Goal: Find specific page/section: Find specific page/section

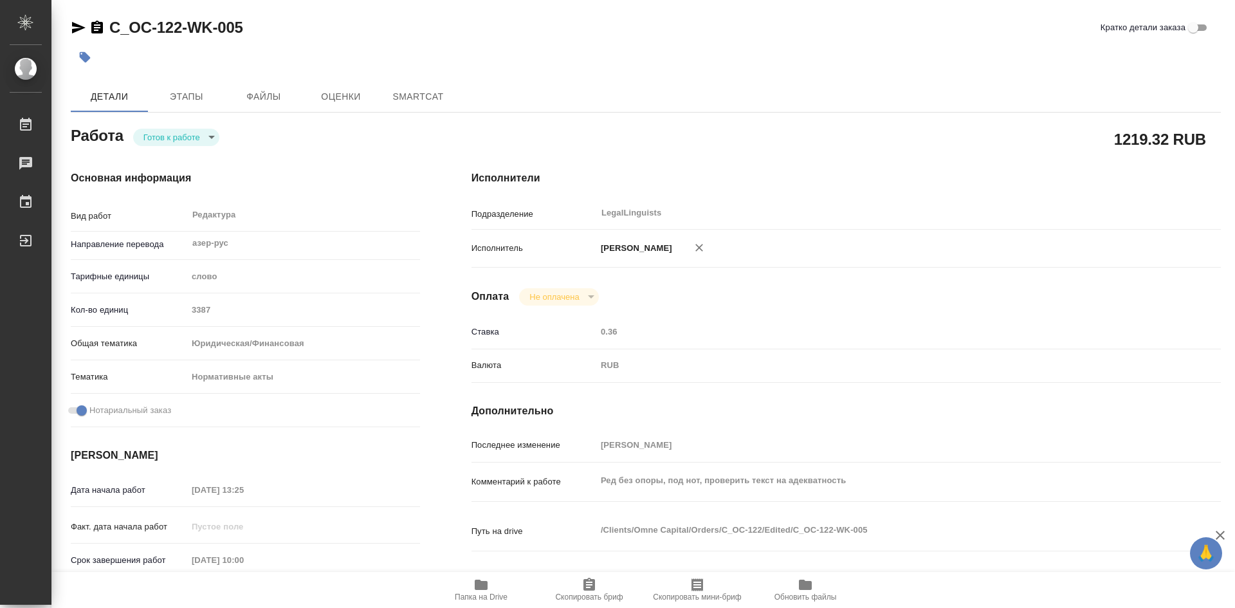
type textarea "x"
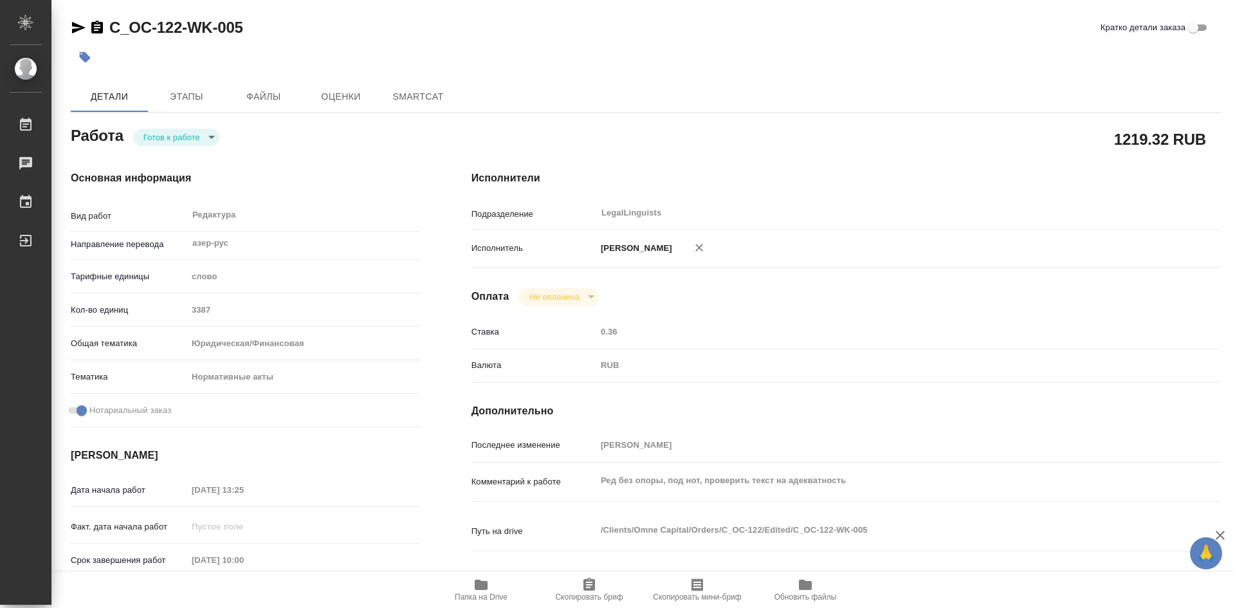
type textarea "x"
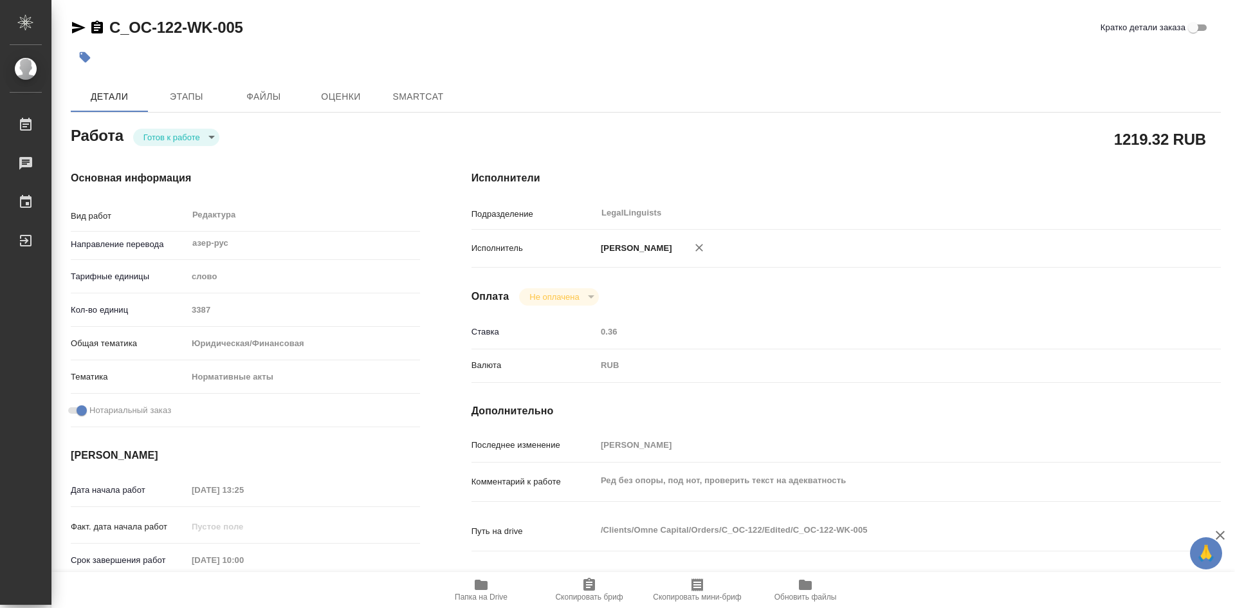
type textarea "x"
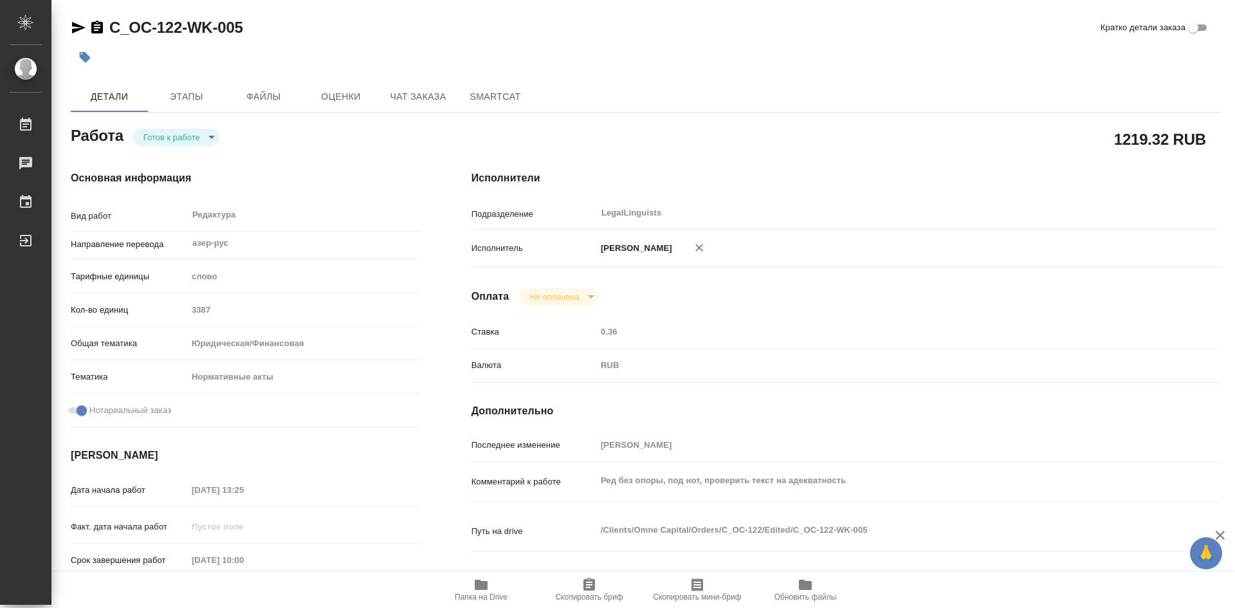
type textarea "x"
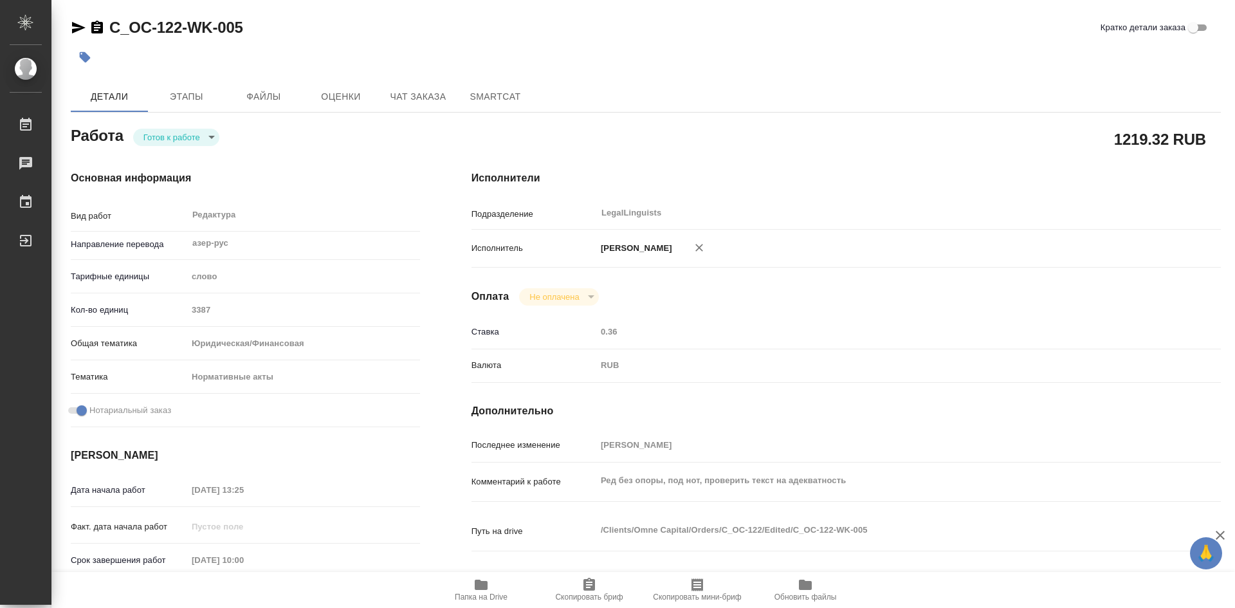
click at [208, 138] on body "🙏 .cls-1 fill:#fff; AWATERA [PERSON_NAME] Работы Чаты График Выйти C_OC-122-WK-…" at bounding box center [617, 304] width 1235 height 608
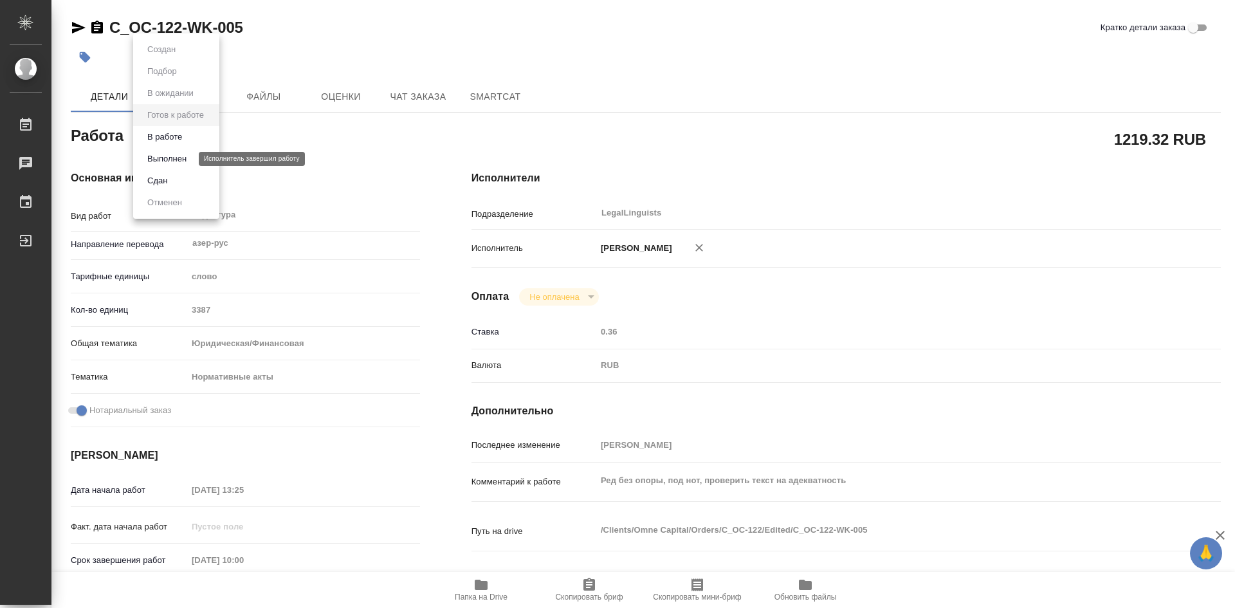
type textarea "x"
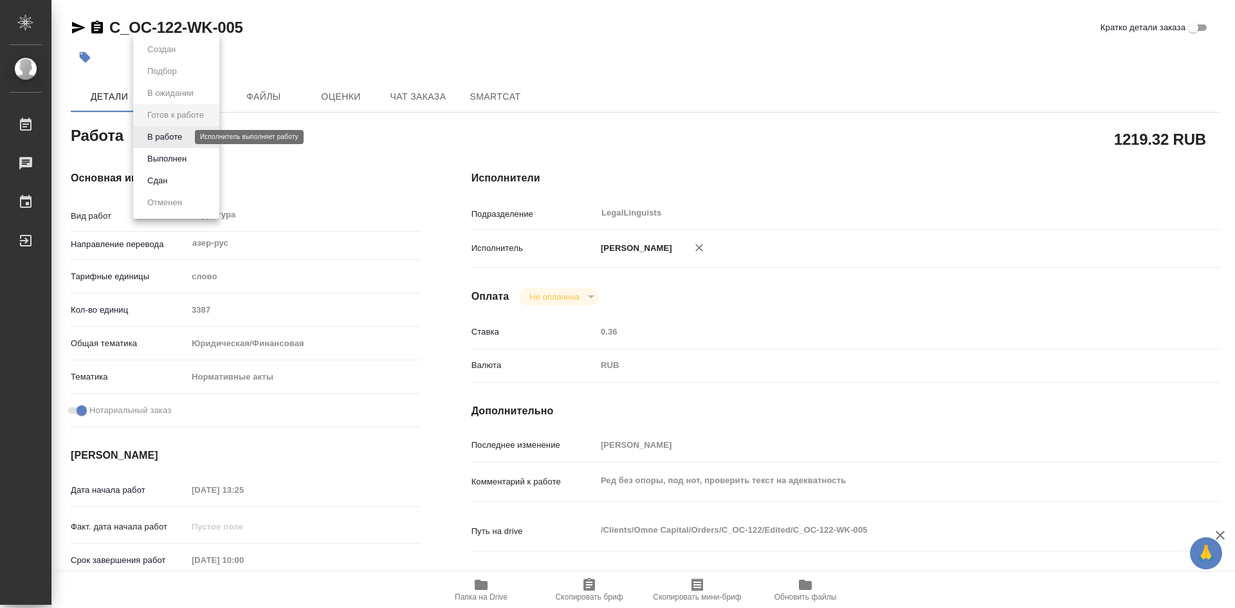
drag, startPoint x: 170, startPoint y: 136, endPoint x: 195, endPoint y: 165, distance: 39.2
click at [172, 138] on button "В работе" at bounding box center [164, 137] width 42 height 14
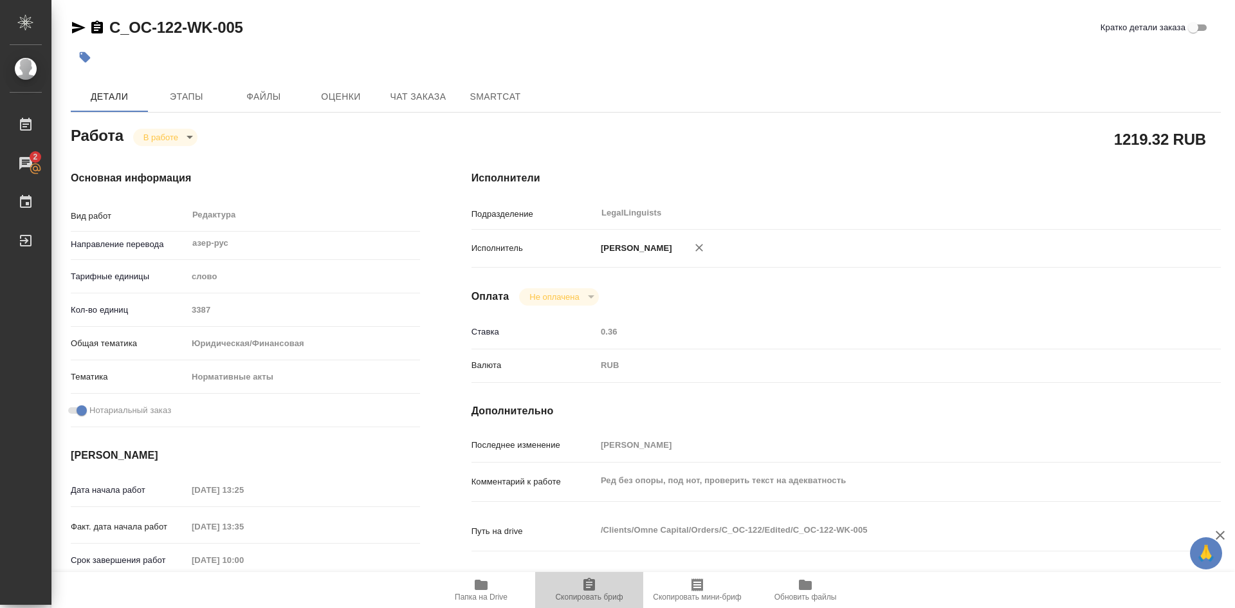
click at [592, 584] on icon "button" at bounding box center [588, 584] width 15 height 15
type textarea "x"
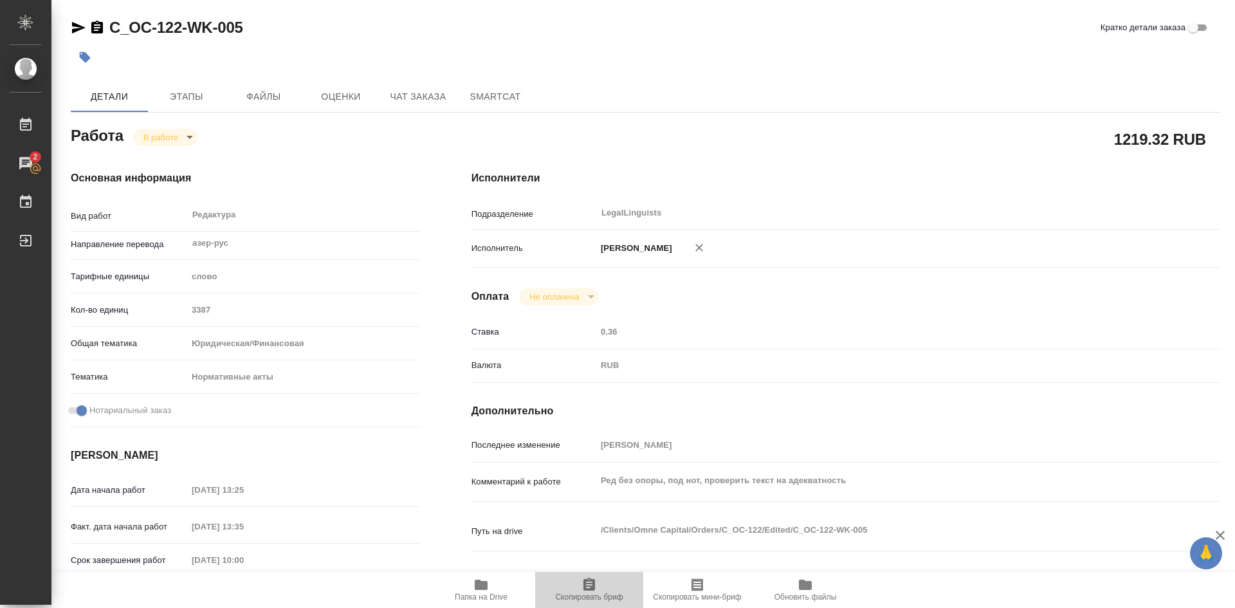
type textarea "x"
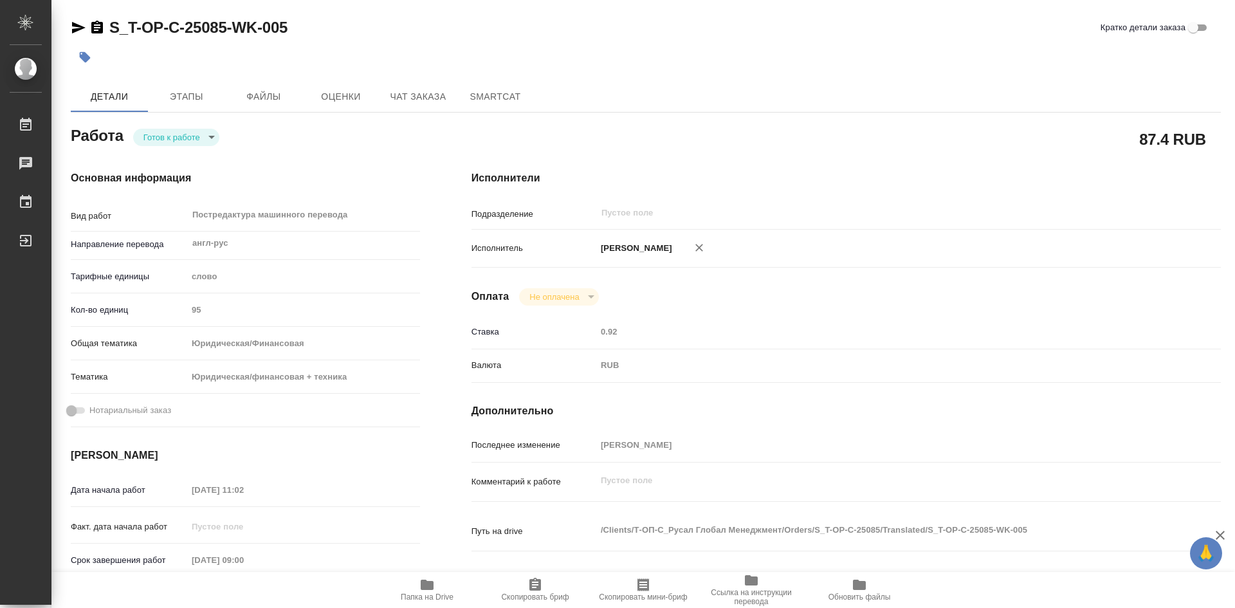
type textarea "x"
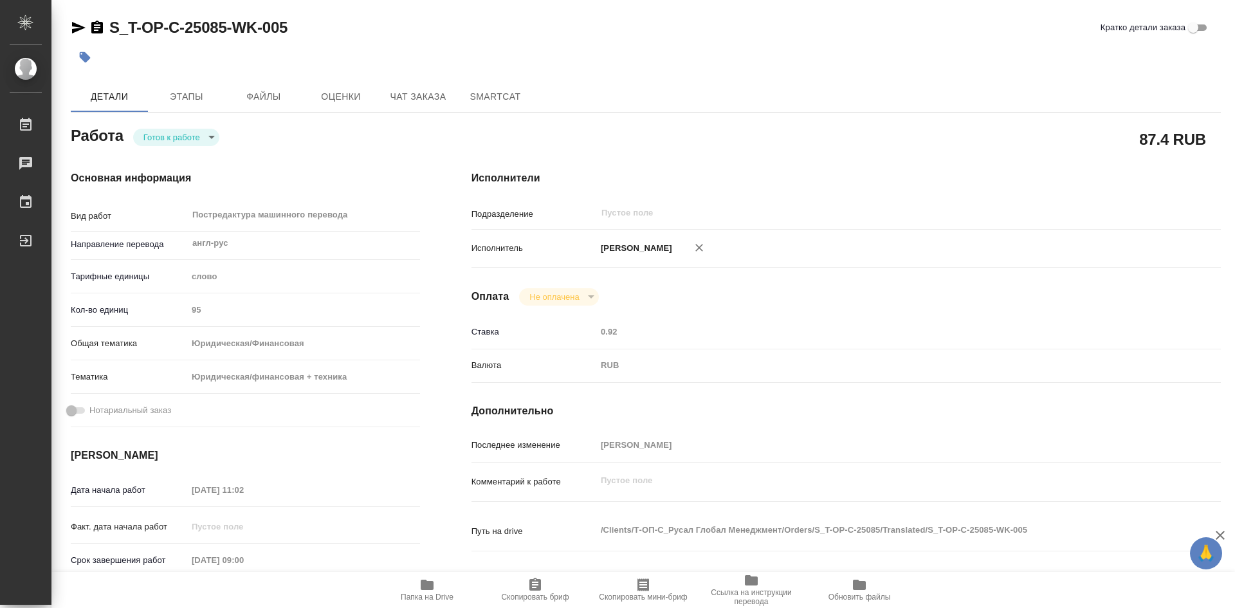
type textarea "x"
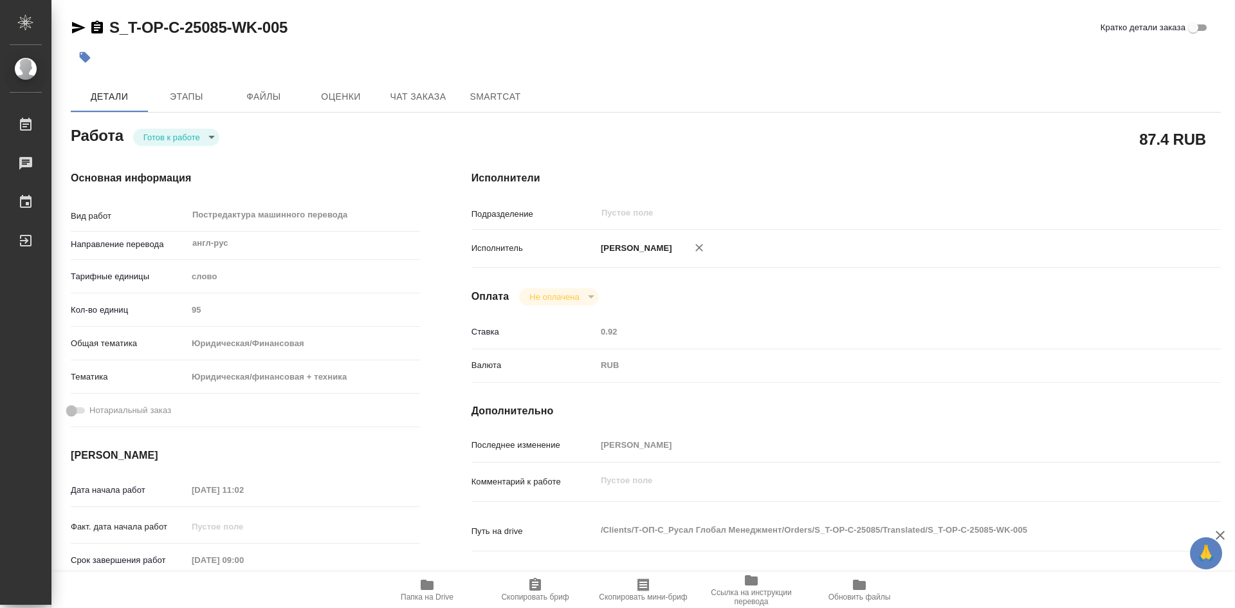
type textarea "x"
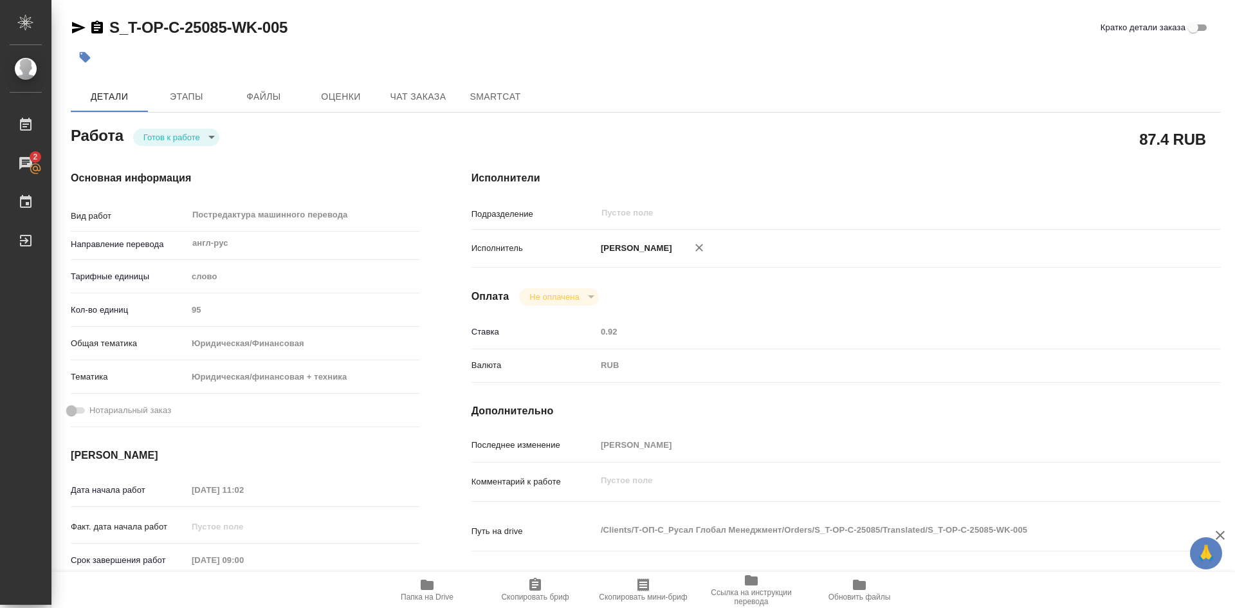
type textarea "x"
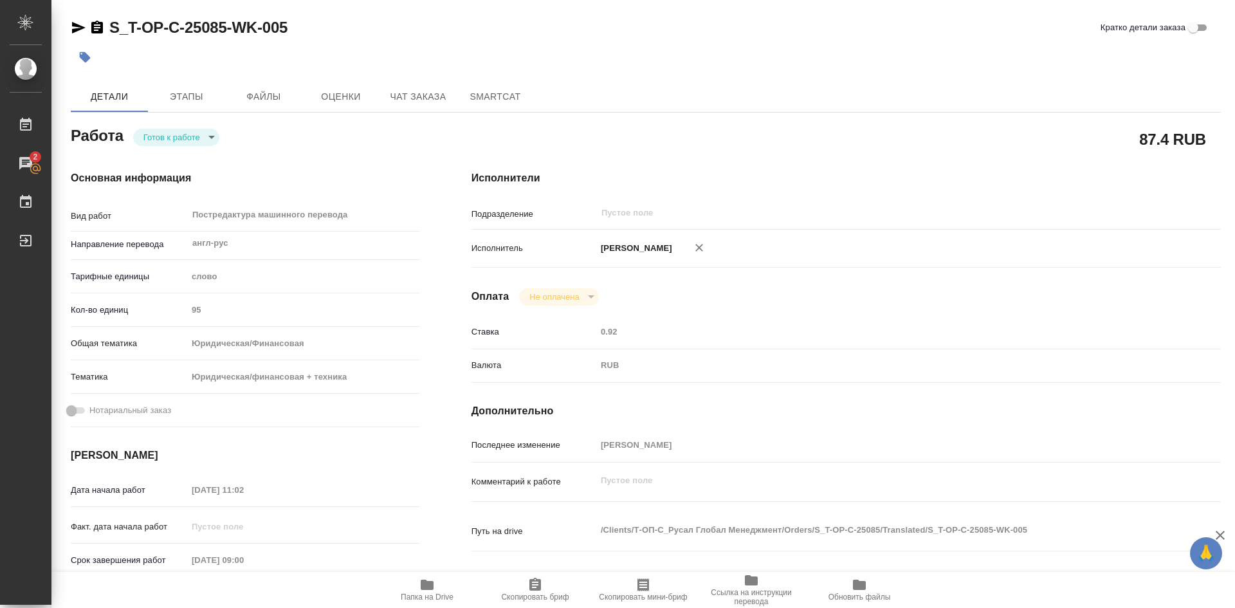
type textarea "x"
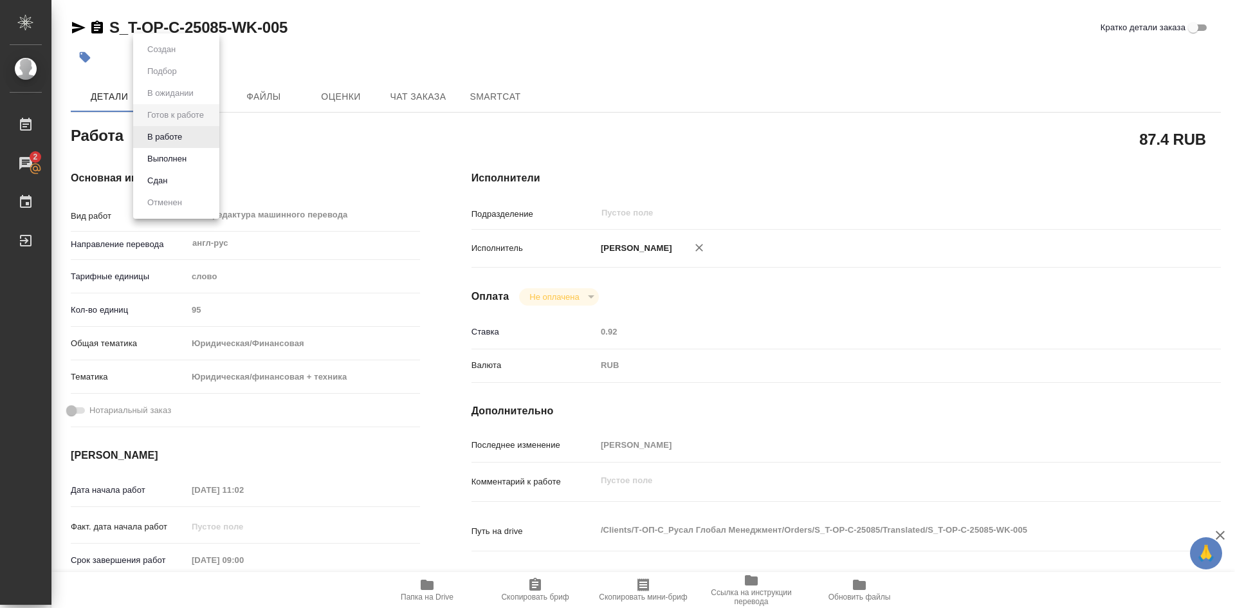
click at [208, 137] on body "🙏 .cls-1 fill:#fff; AWATERA Soldatenkova Tatyana Работы 2 Чаты График Выйти S_T…" at bounding box center [617, 304] width 1235 height 608
drag, startPoint x: 167, startPoint y: 132, endPoint x: 257, endPoint y: 314, distance: 203.6
click at [167, 132] on button "В работе" at bounding box center [164, 137] width 42 height 14
type textarea "x"
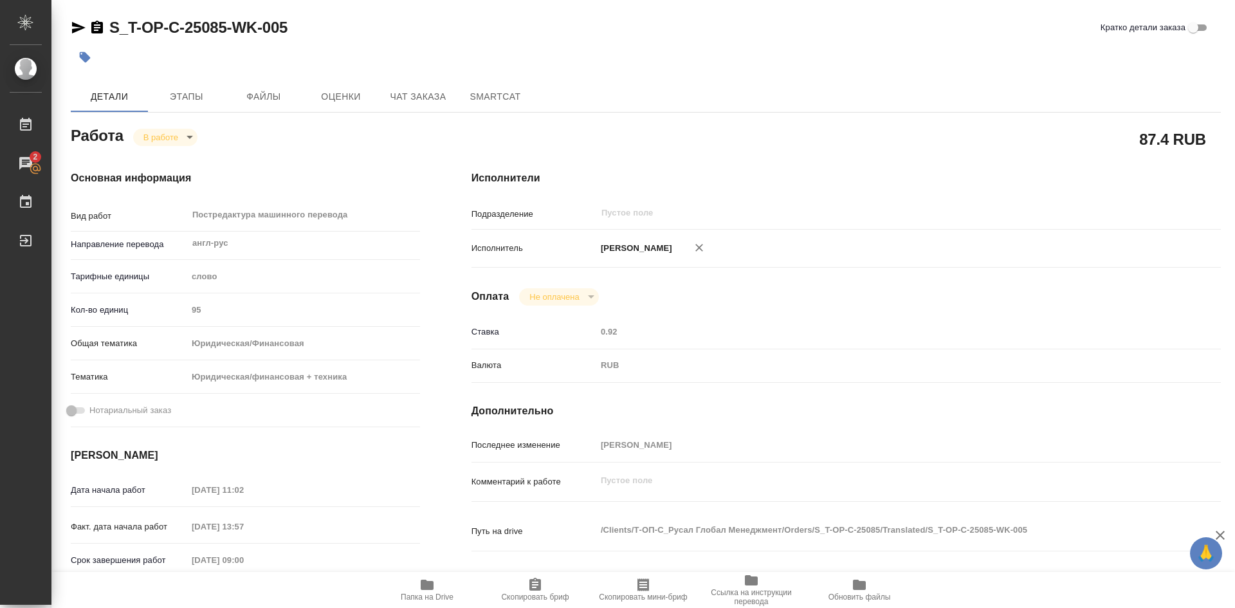
type textarea "x"
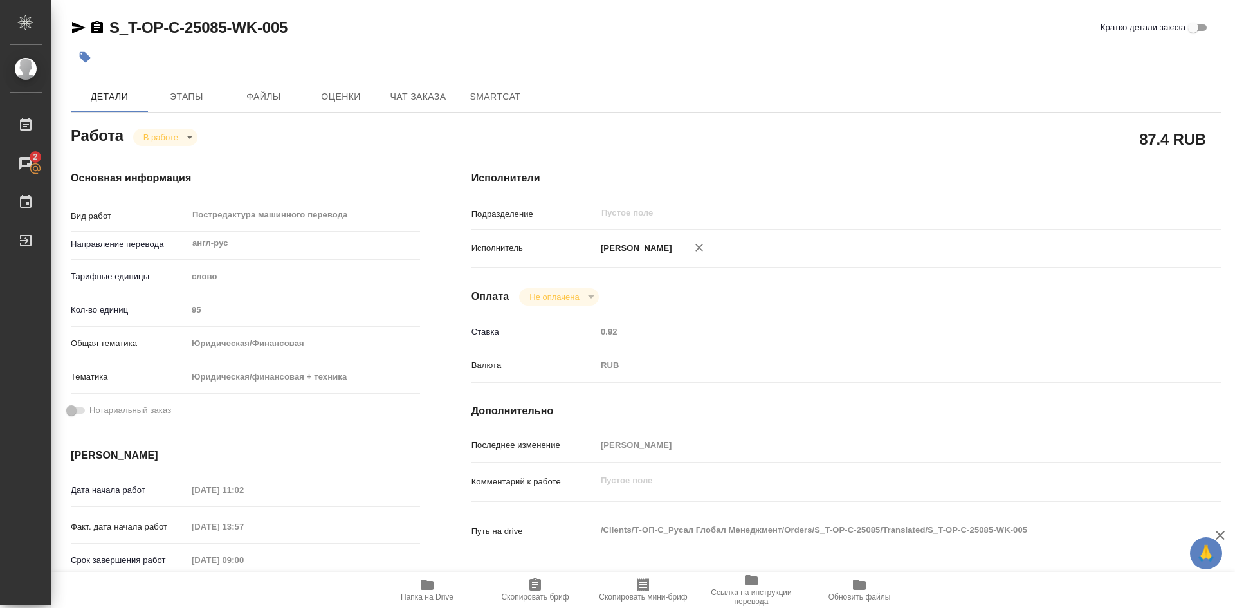
type textarea "x"
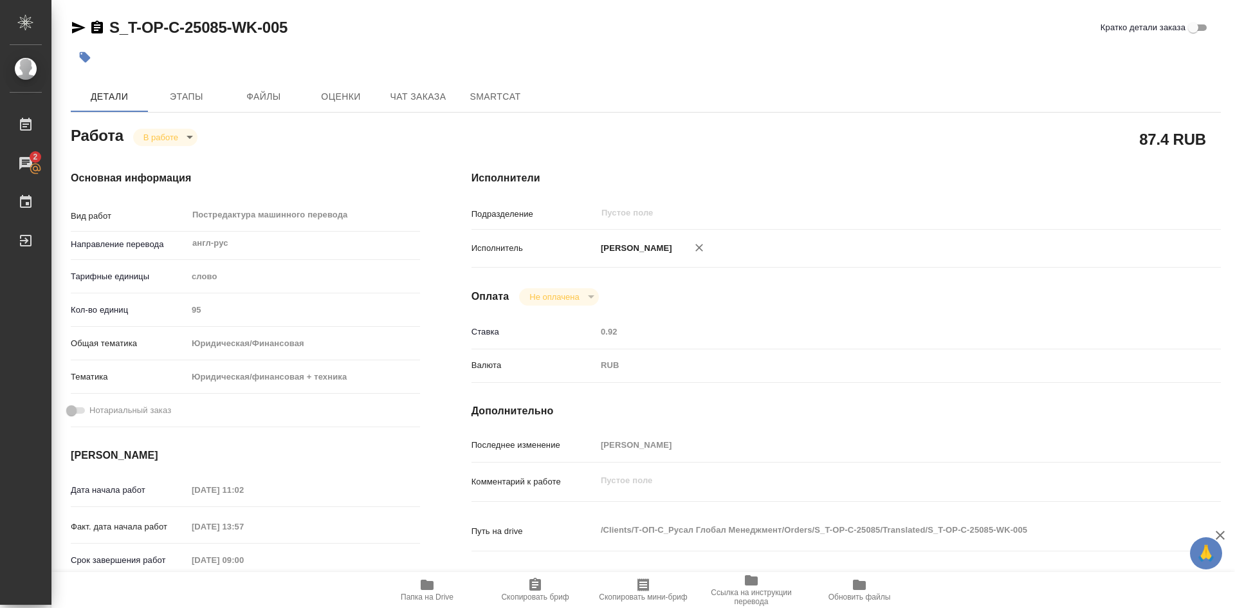
type textarea "x"
click at [532, 584] on icon "button" at bounding box center [535, 583] width 12 height 13
type textarea "x"
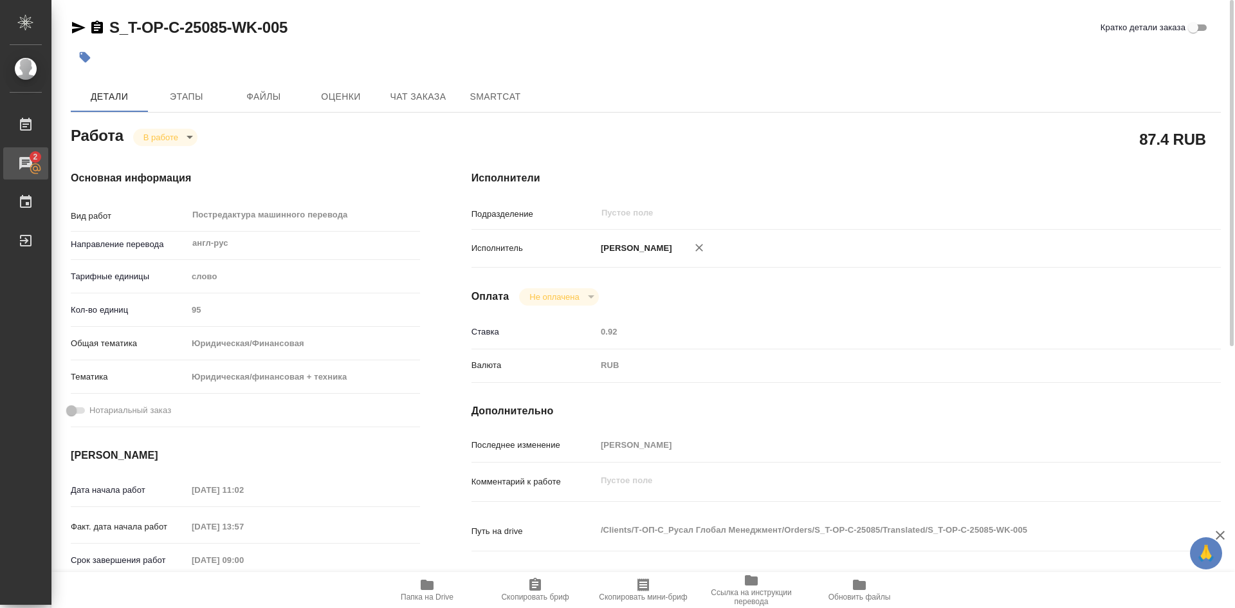
type textarea "x"
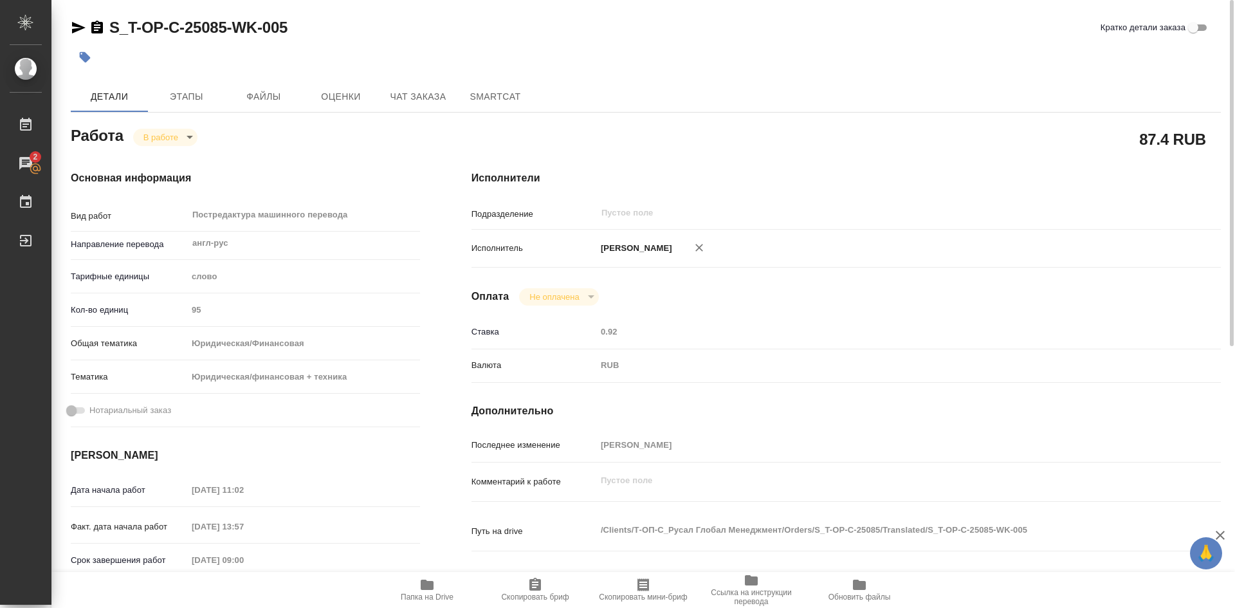
type textarea "x"
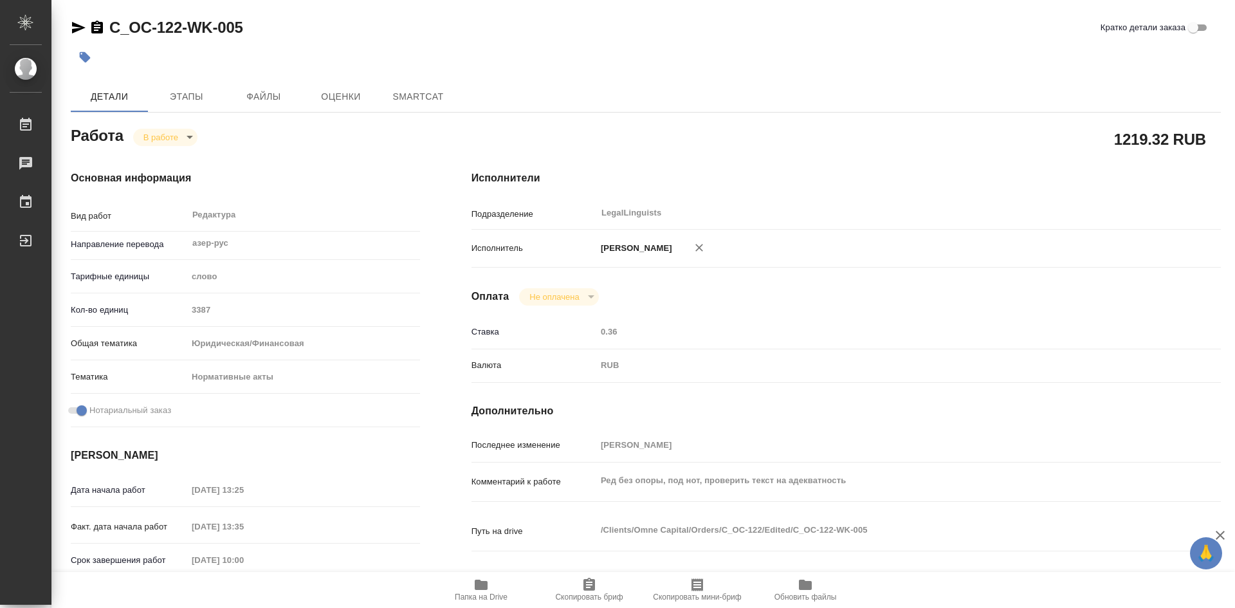
type textarea "x"
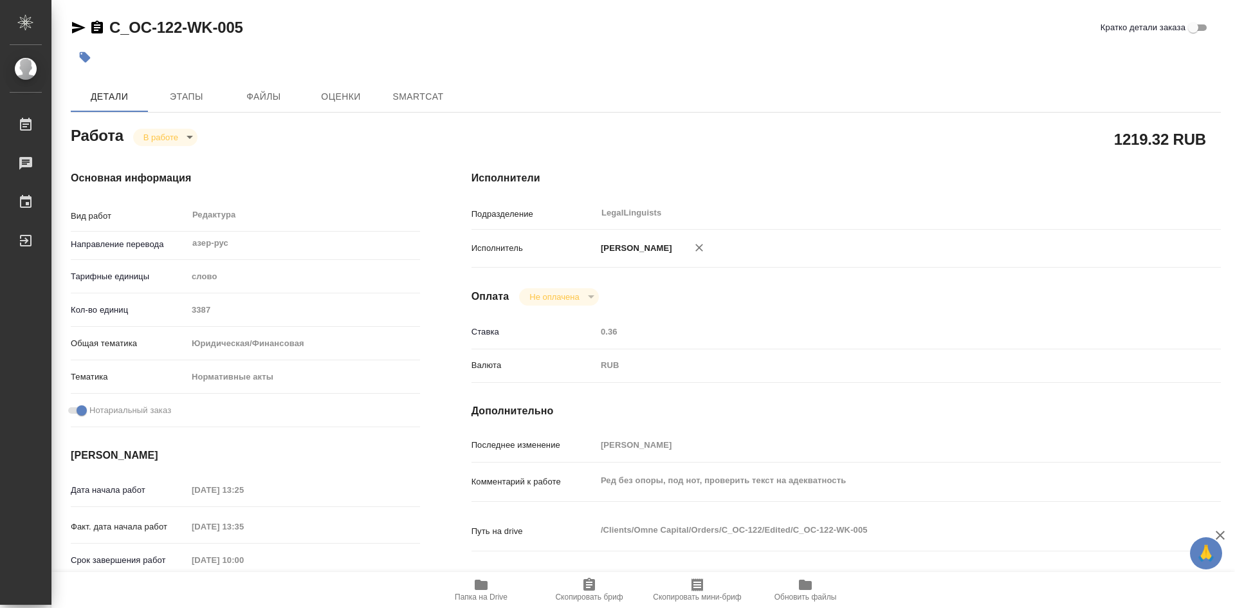
type textarea "x"
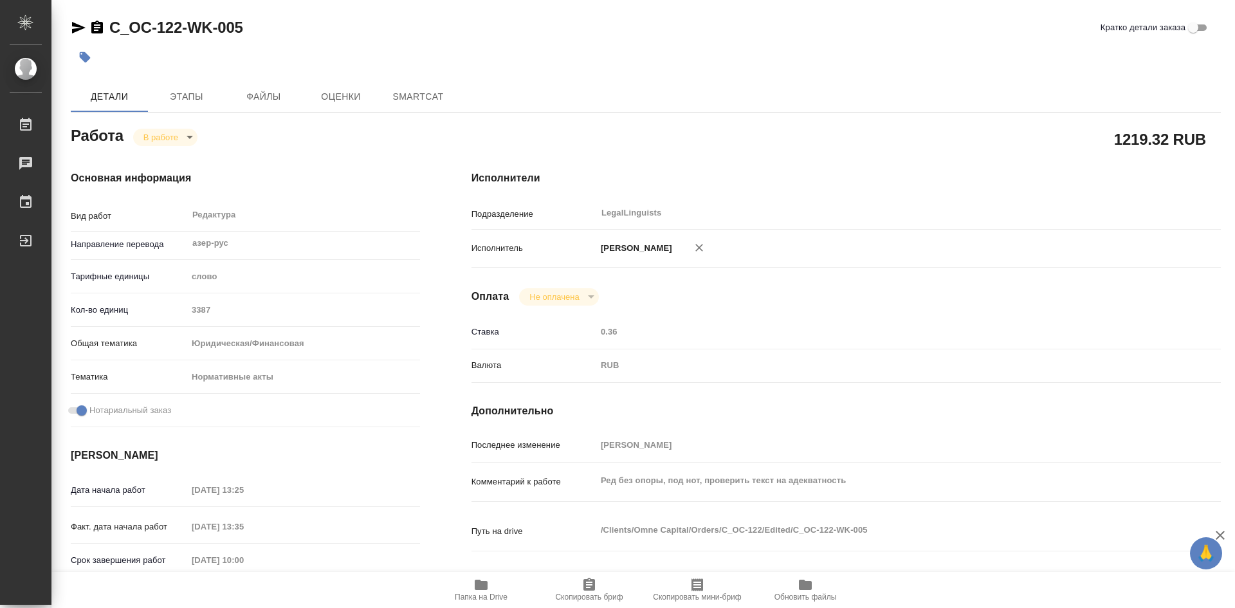
type textarea "x"
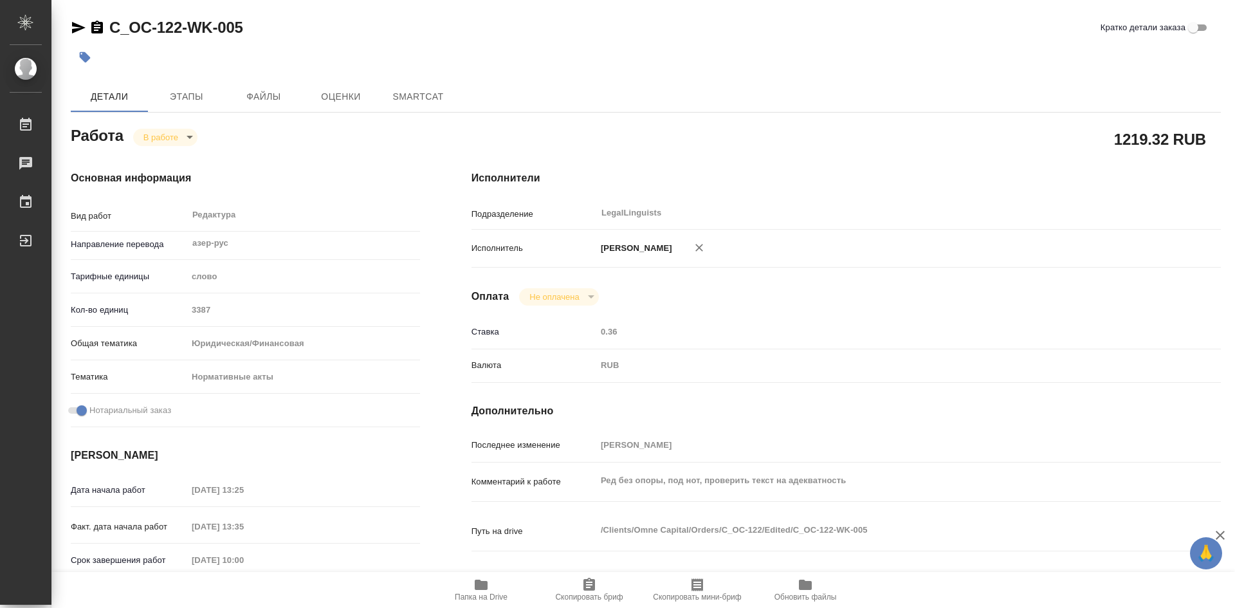
type textarea "x"
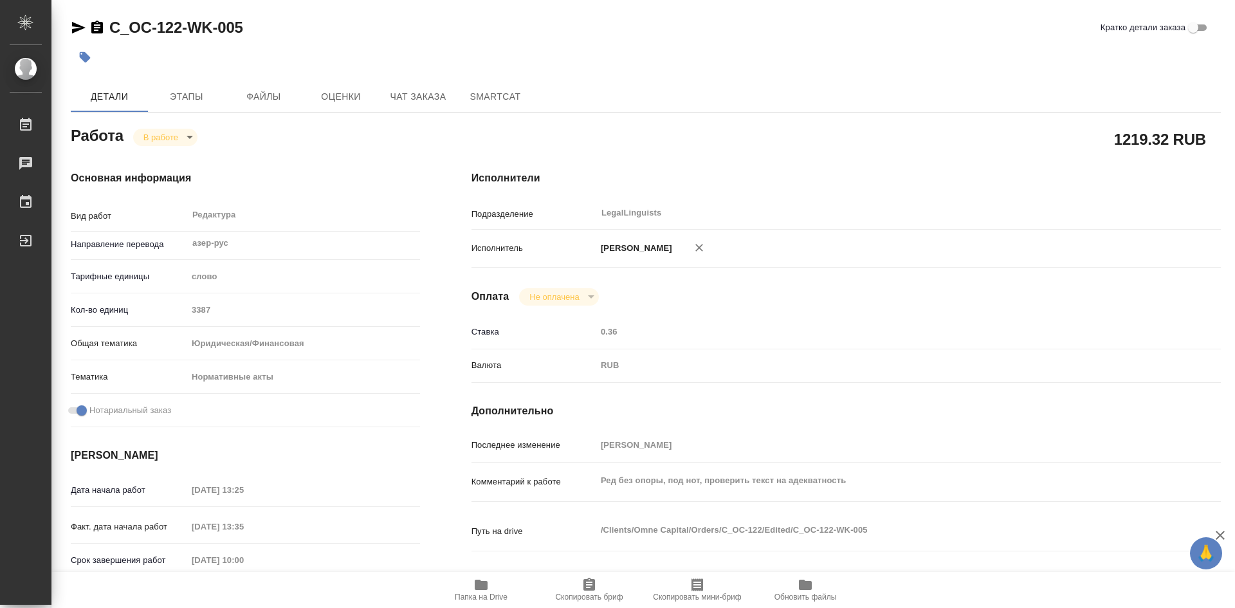
type textarea "x"
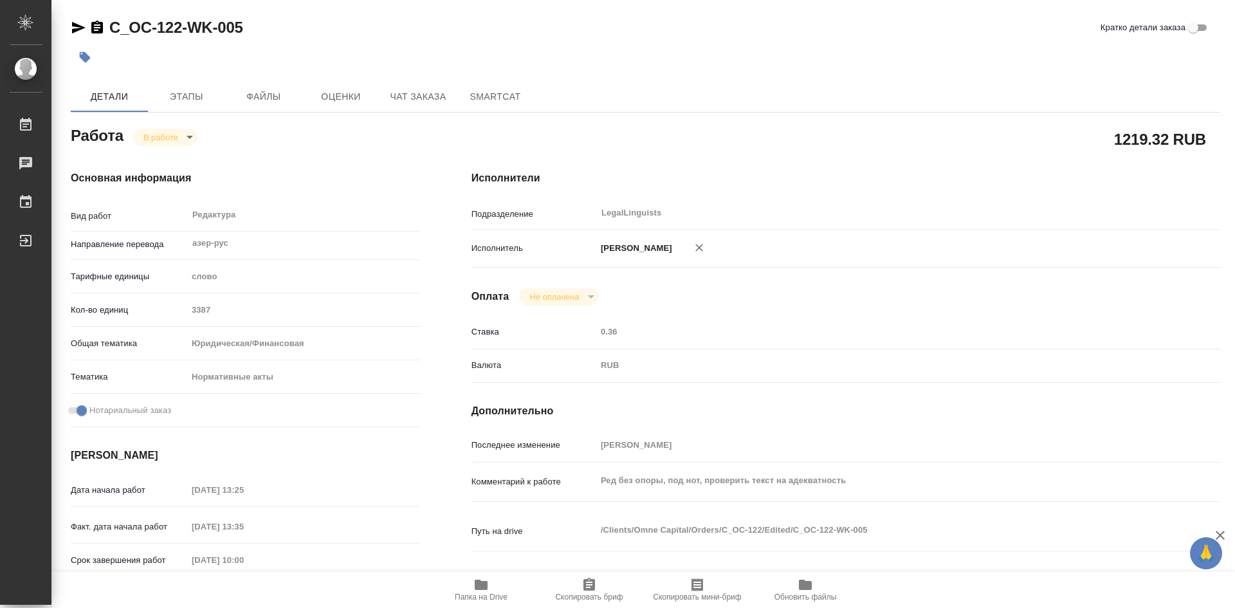
type textarea "x"
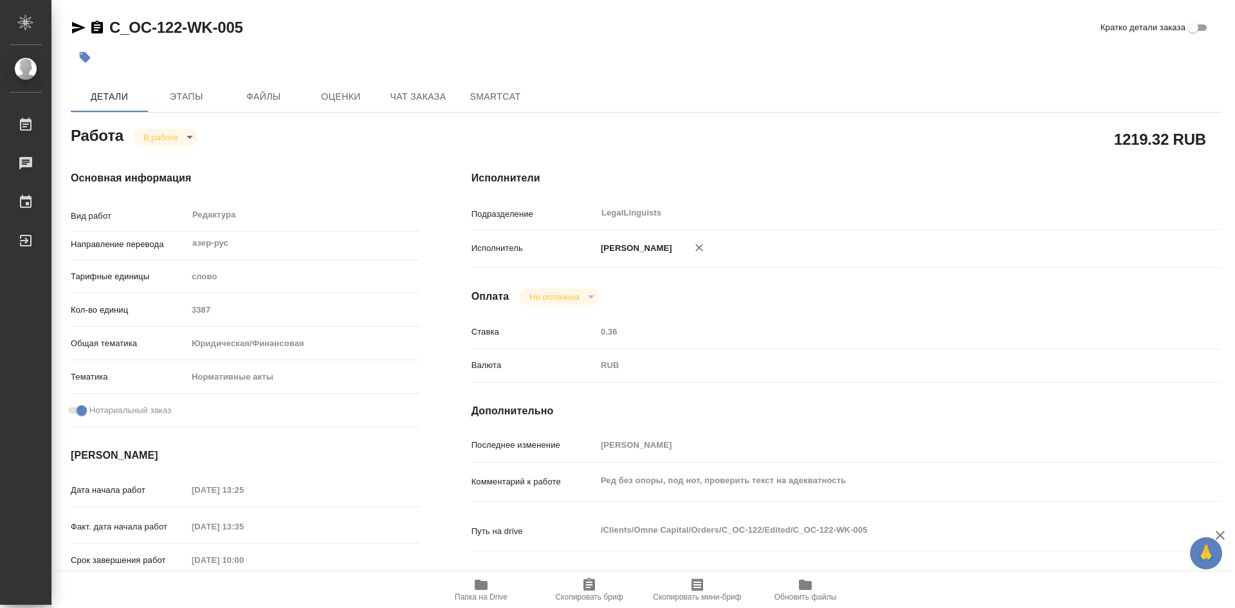
scroll to position [64, 0]
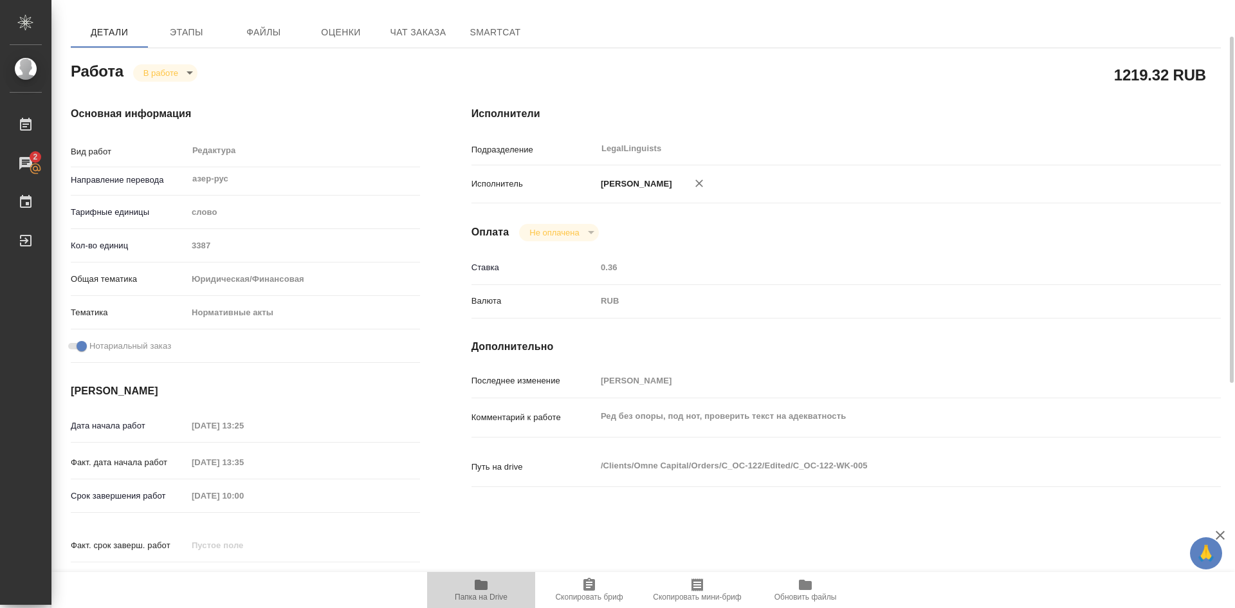
click at [484, 580] on icon "button" at bounding box center [480, 584] width 15 height 15
